Goal: Task Accomplishment & Management: Use online tool/utility

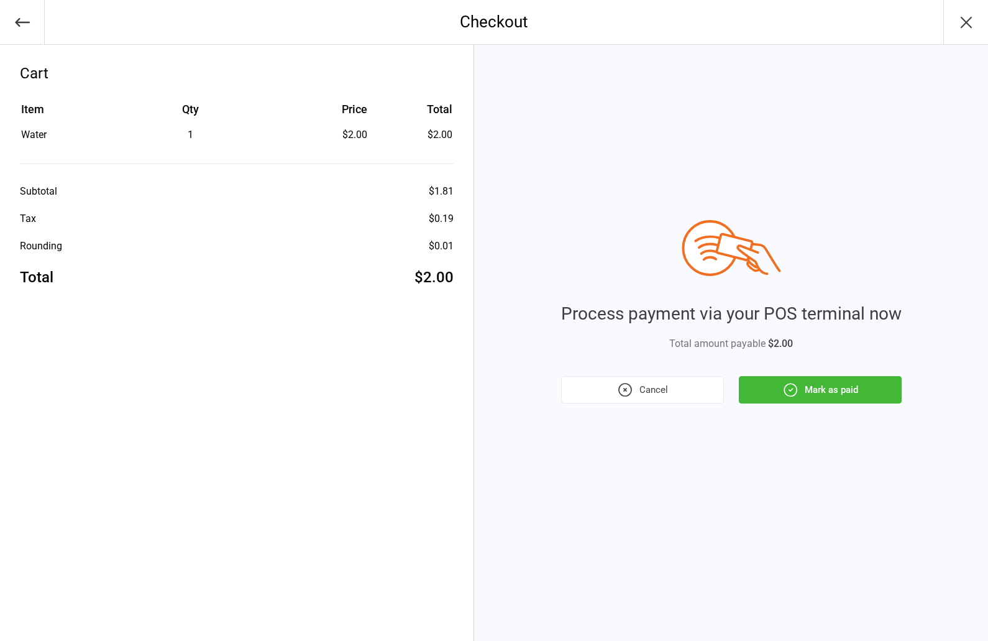
click at [818, 395] on button "Mark as paid" at bounding box center [820, 389] width 163 height 27
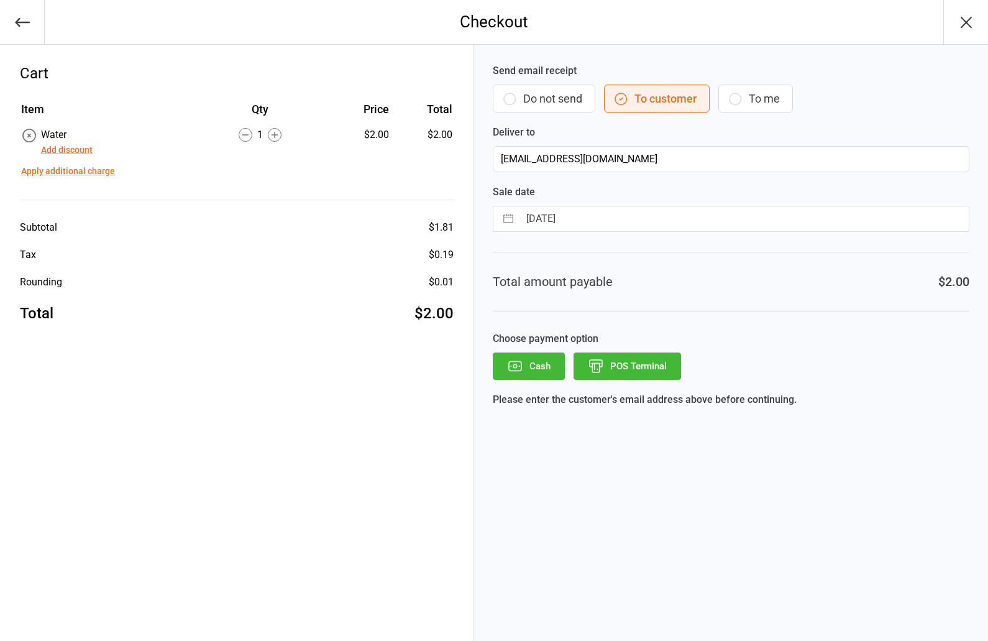
click at [643, 364] on button "POS Terminal" at bounding box center [628, 365] width 108 height 27
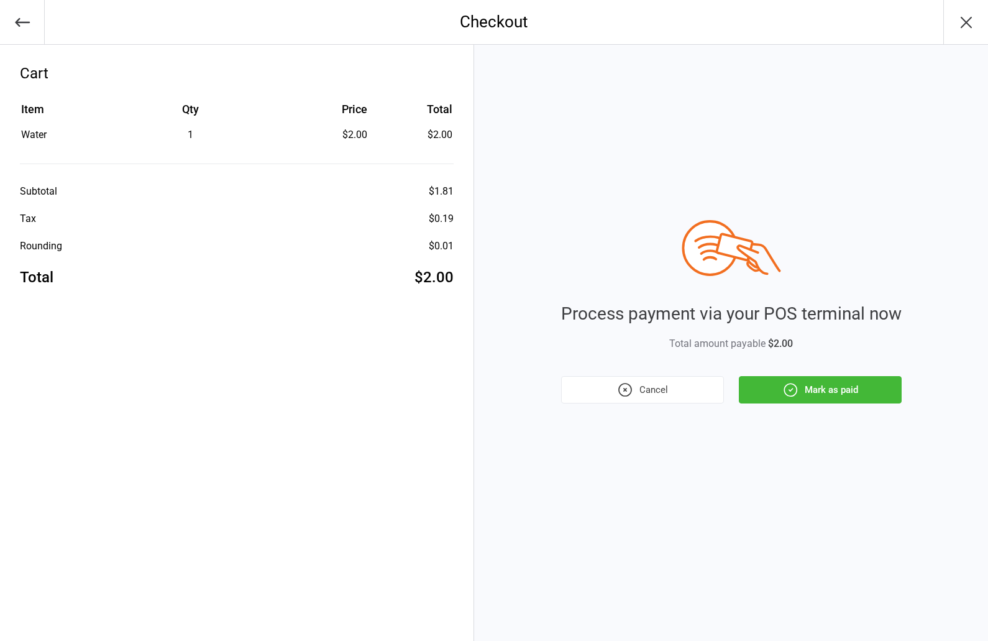
click at [820, 393] on button "Mark as paid" at bounding box center [820, 389] width 163 height 27
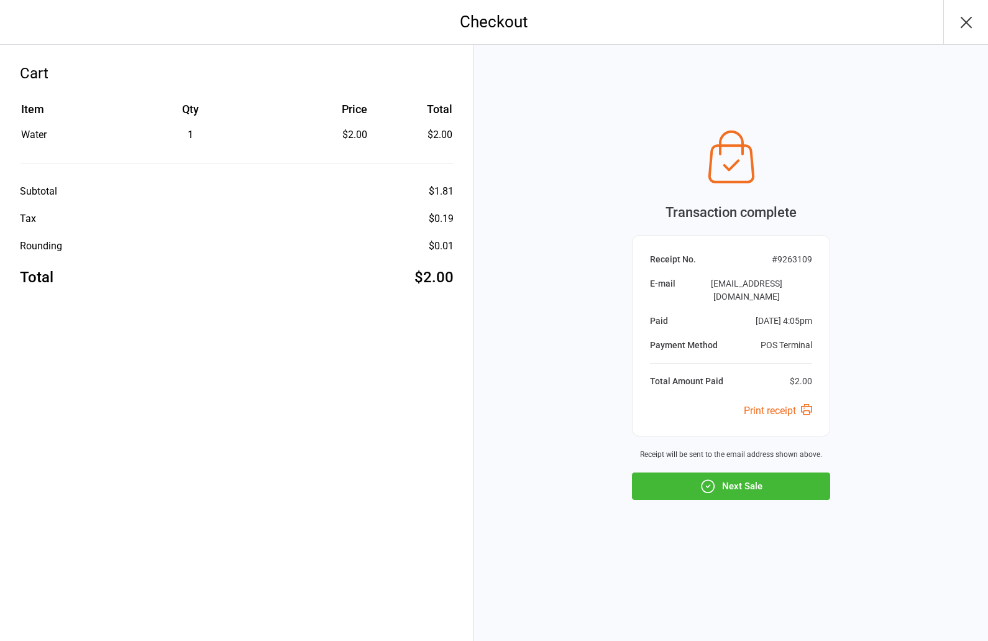
click at [769, 497] on button "Next Sale" at bounding box center [731, 485] width 198 height 27
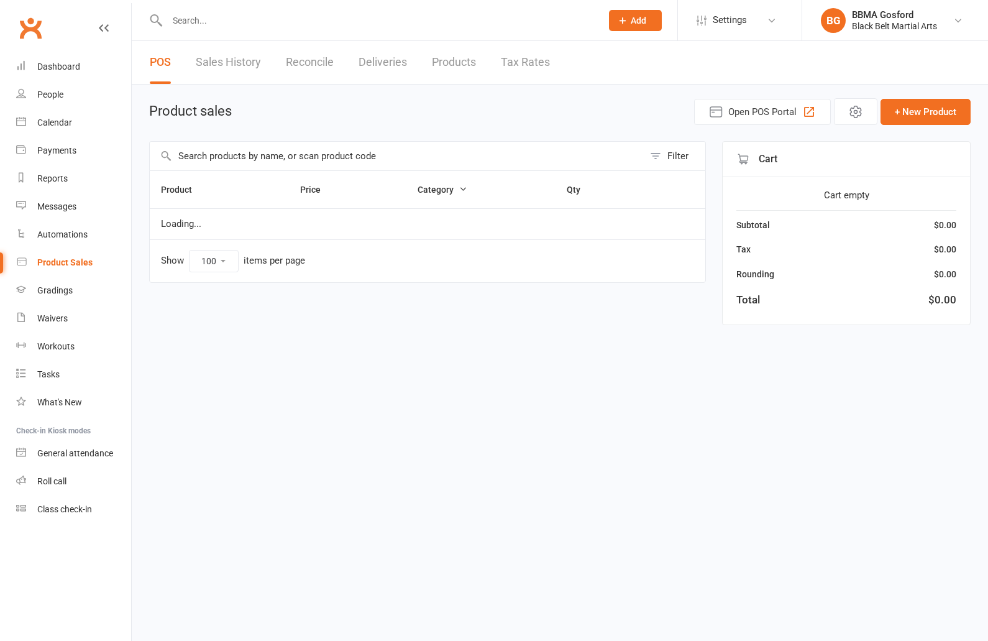
select select "100"
click at [249, 12] on input "text" at bounding box center [378, 20] width 430 height 17
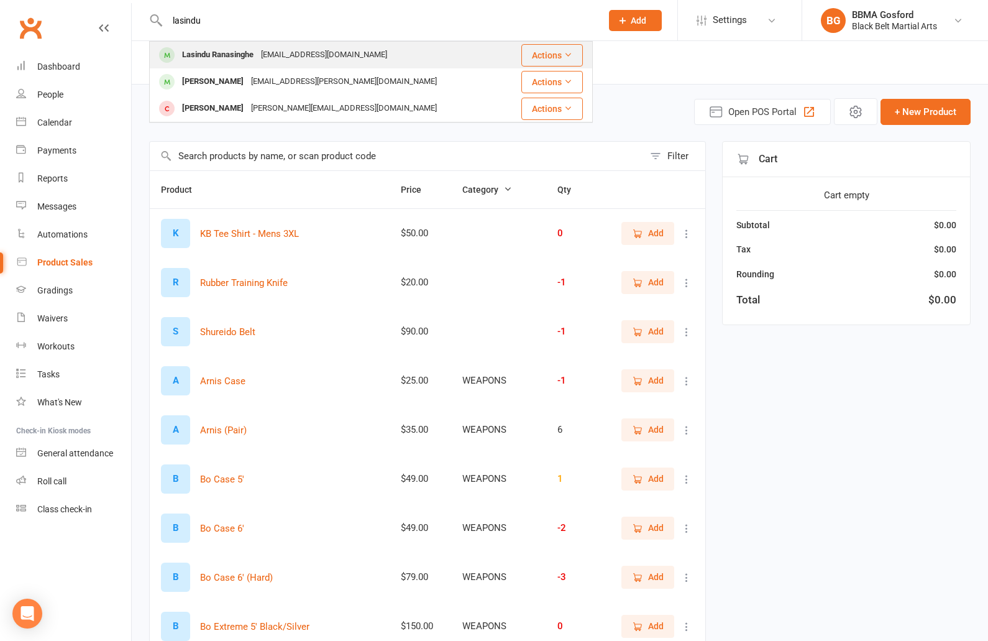
type input "lasindu"
click at [216, 52] on div "Lasindu Ranasinghe" at bounding box center [217, 55] width 79 height 18
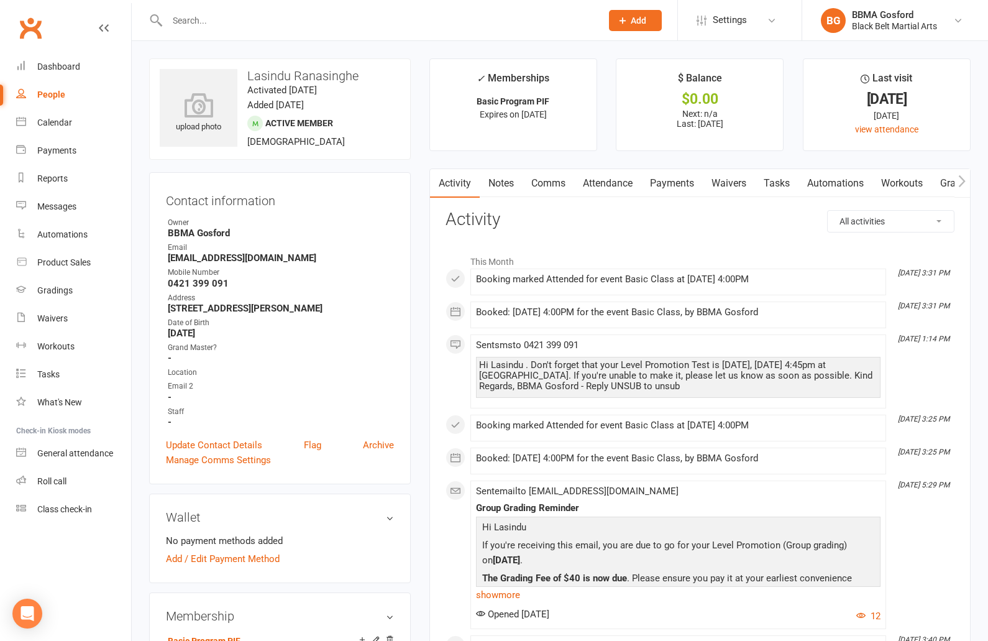
click at [213, 27] on input "text" at bounding box center [378, 20] width 430 height 17
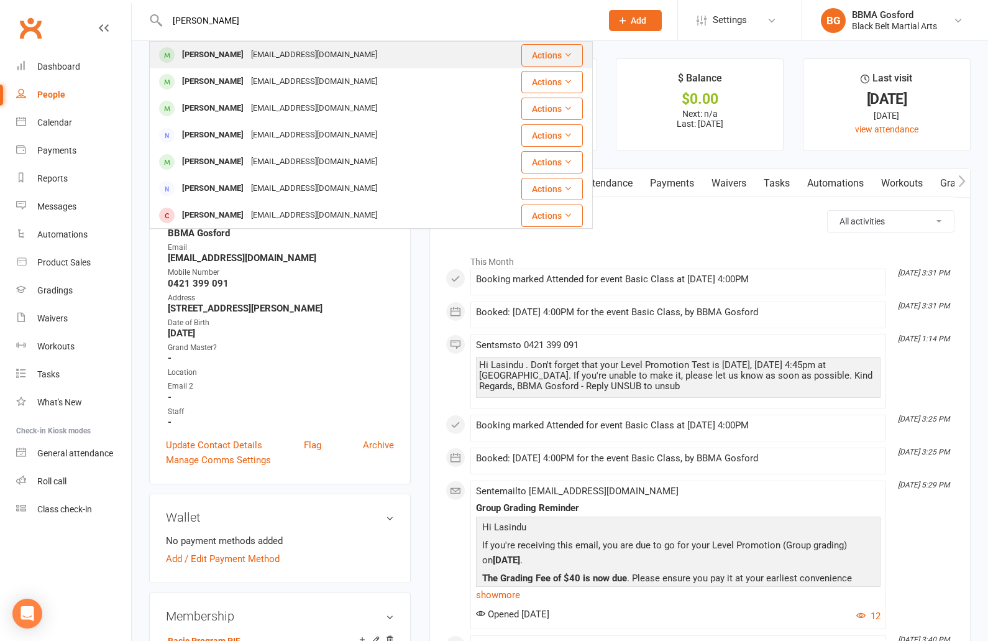
type input "janina binto"
click at [221, 53] on div "Janina Binto" at bounding box center [212, 55] width 69 height 18
